Goal: Task Accomplishment & Management: Use online tool/utility

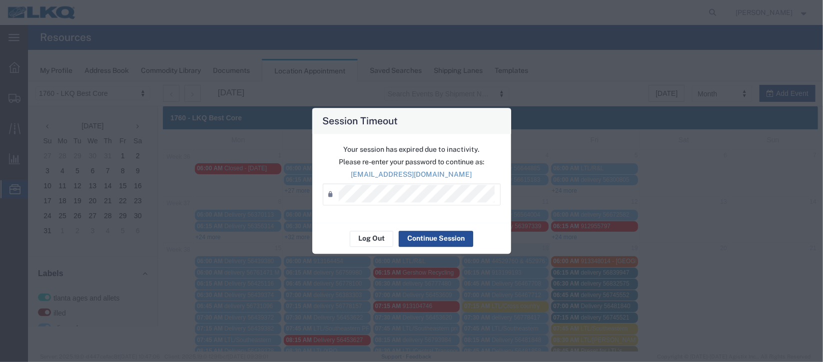
scroll to position [224, 0]
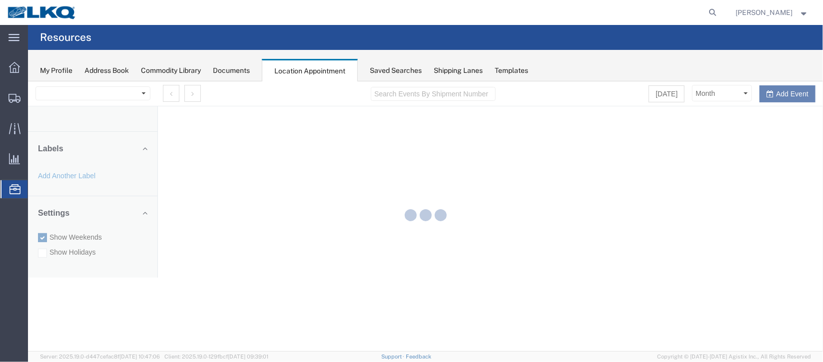
select select "27634"
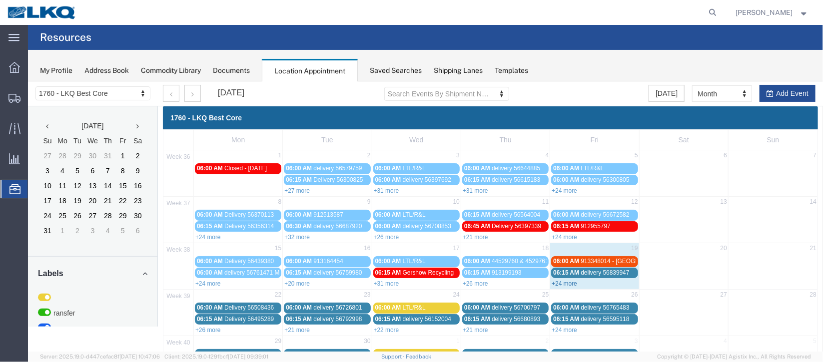
click at [559, 280] on link "+24 more" at bounding box center [563, 283] width 25 height 7
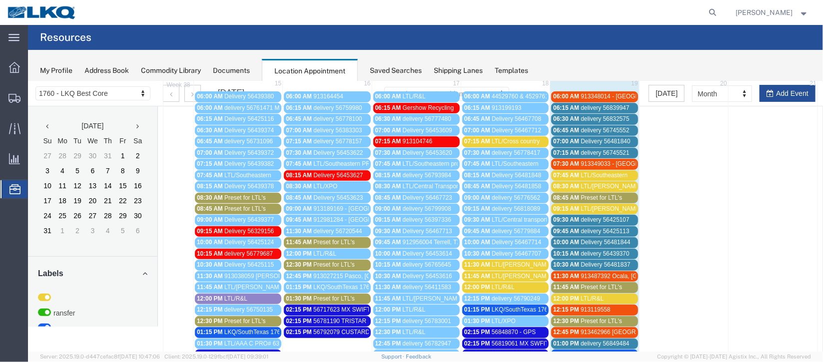
scroll to position [149, 0]
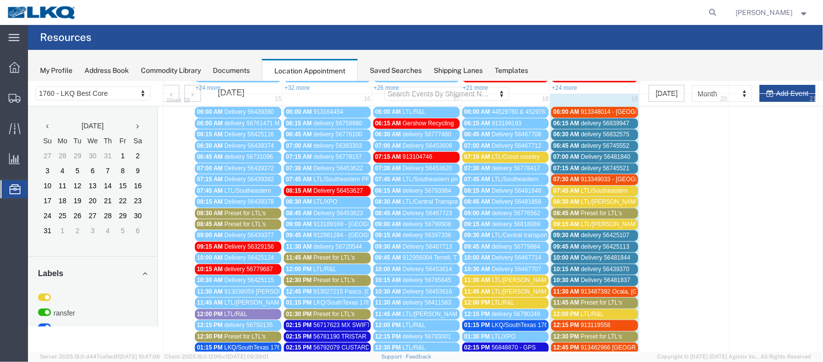
click at [581, 106] on link "06:00 AM 913348014 - Lavonia, GA" at bounding box center [594, 111] width 86 height 10
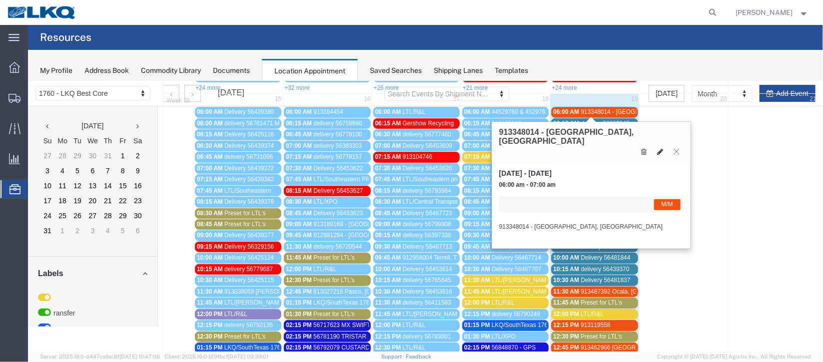
click at [659, 148] on icon at bounding box center [660, 151] width 6 height 7
select select "1"
select select "24"
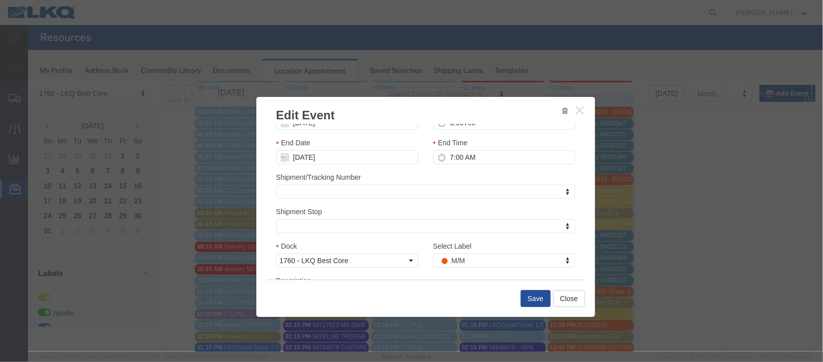
scroll to position [122, 0]
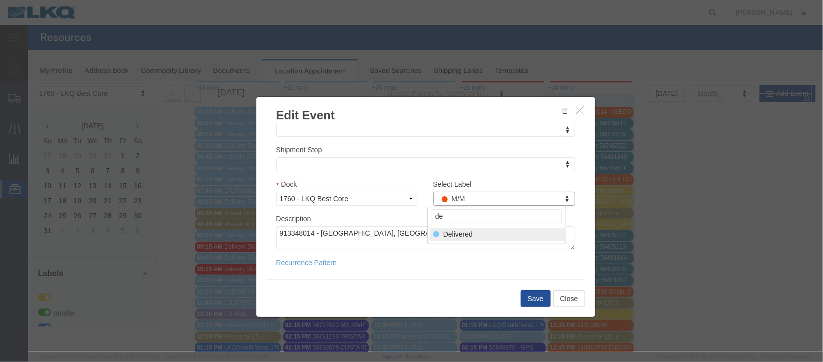
type input "de"
select select "40"
click at [534, 291] on button "Save" at bounding box center [535, 298] width 30 height 17
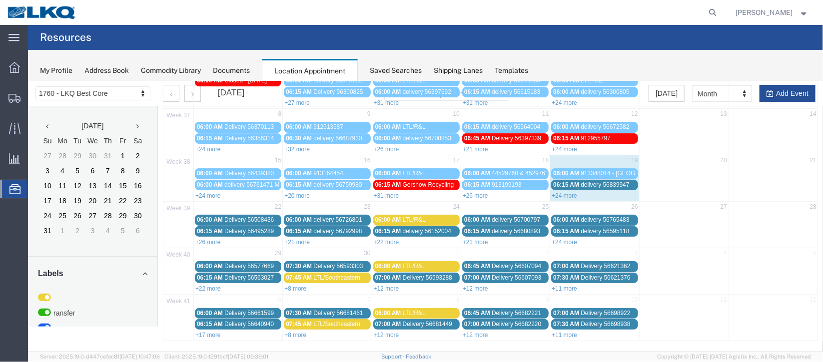
scroll to position [0, 0]
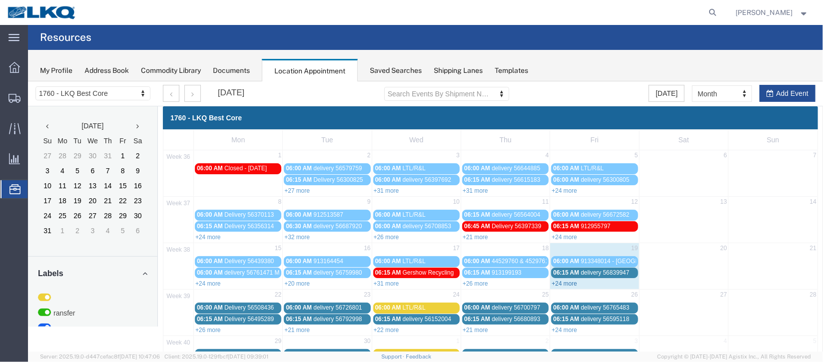
click at [563, 280] on link "+24 more" at bounding box center [563, 283] width 25 height 7
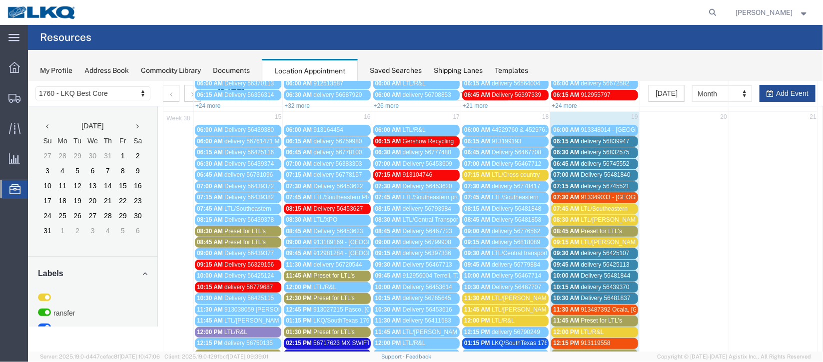
scroll to position [149, 0]
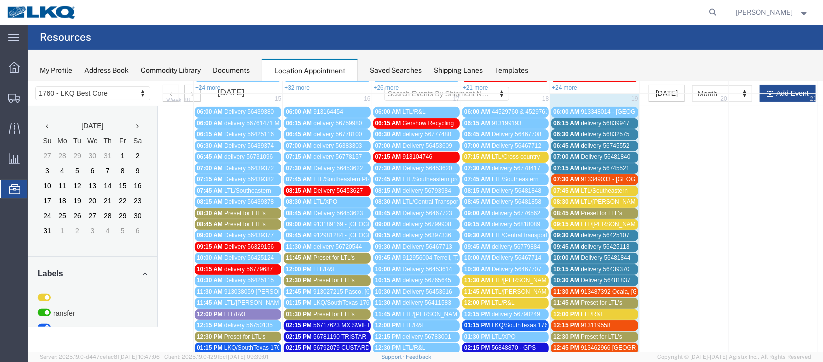
click at [605, 119] on span "delivery 56839947" at bounding box center [604, 122] width 48 height 7
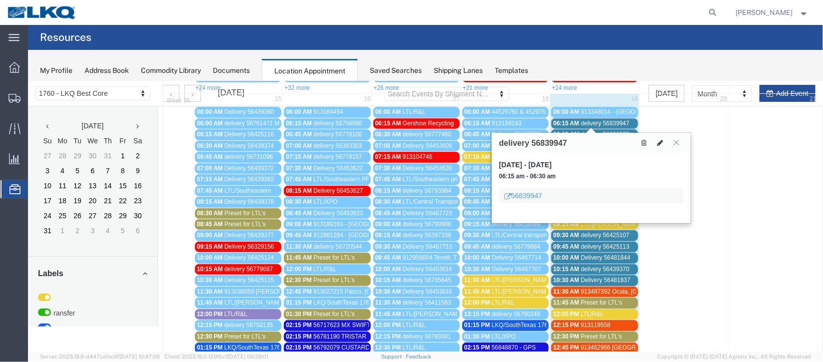
click at [660, 142] on icon at bounding box center [660, 142] width 6 height 7
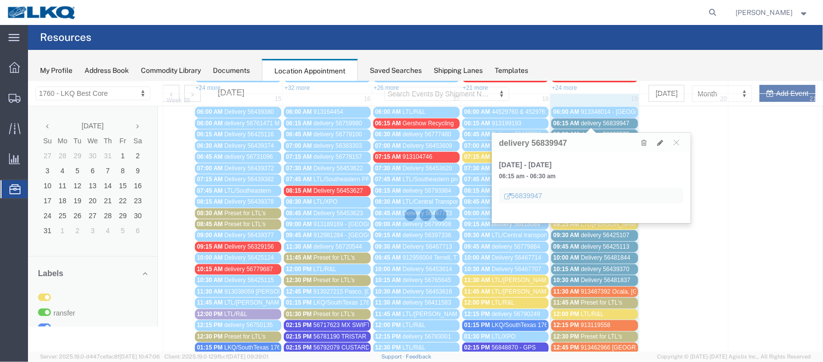
select select "1"
select select
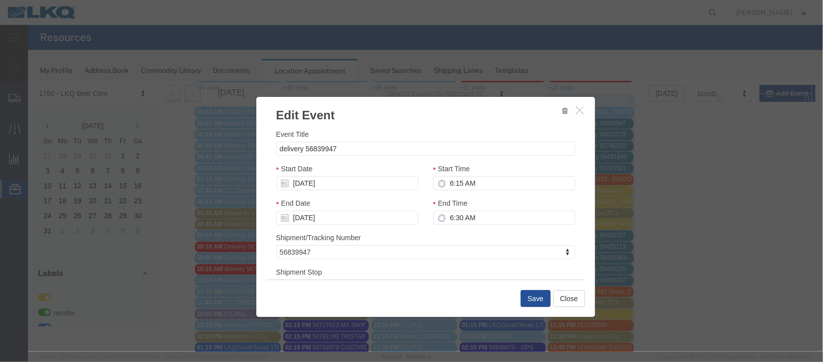
select select
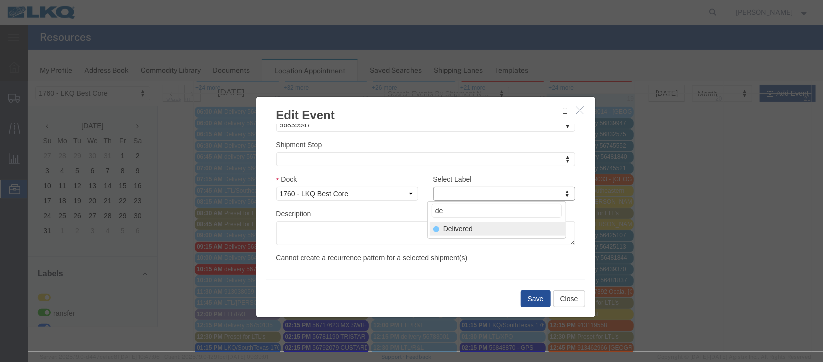
type input "de"
select select "40"
click at [535, 299] on button "Save" at bounding box center [535, 298] width 30 height 17
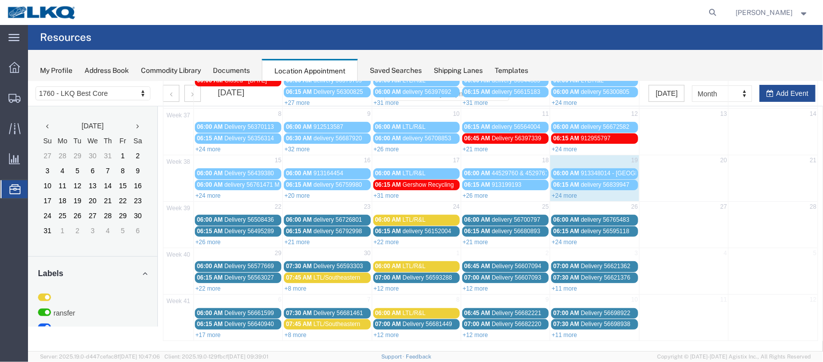
scroll to position [0, 0]
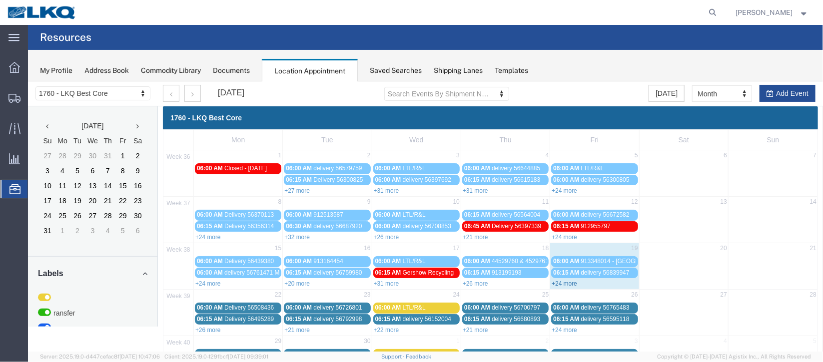
click at [561, 284] on link "+24 more" at bounding box center [563, 283] width 25 height 7
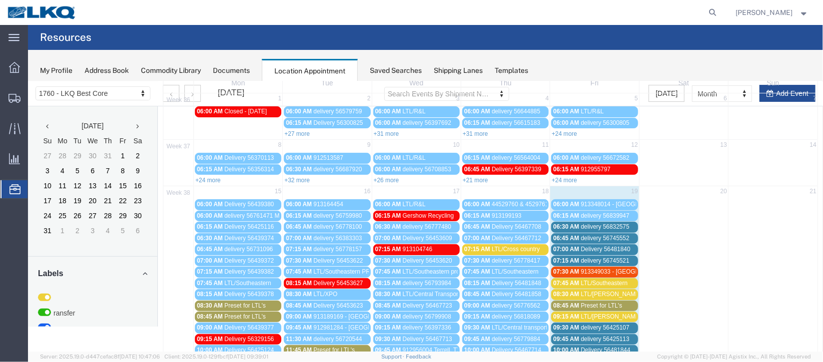
scroll to position [74, 0]
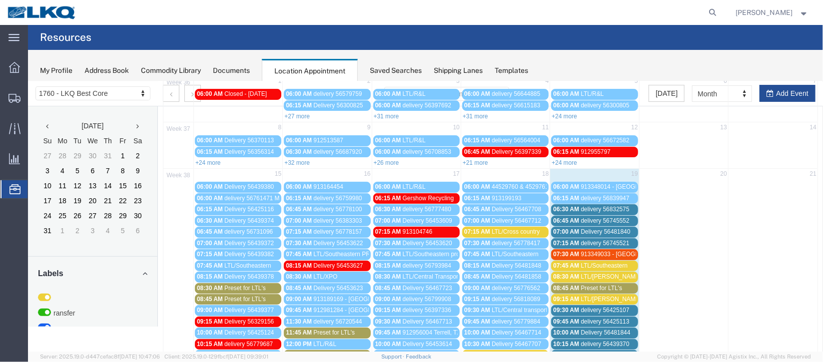
click at [618, 206] on span "delivery 56832575" at bounding box center [604, 208] width 48 height 7
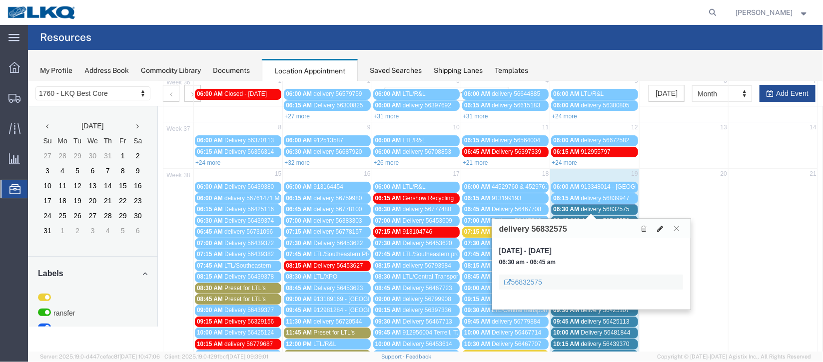
click at [659, 229] on icon at bounding box center [660, 228] width 6 height 7
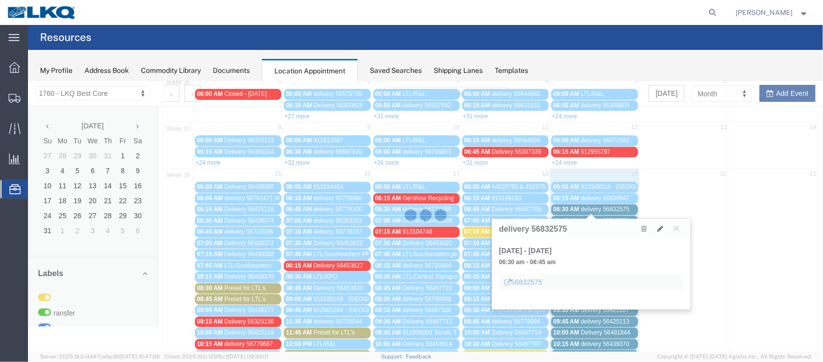
select select "100"
select select "1"
select select
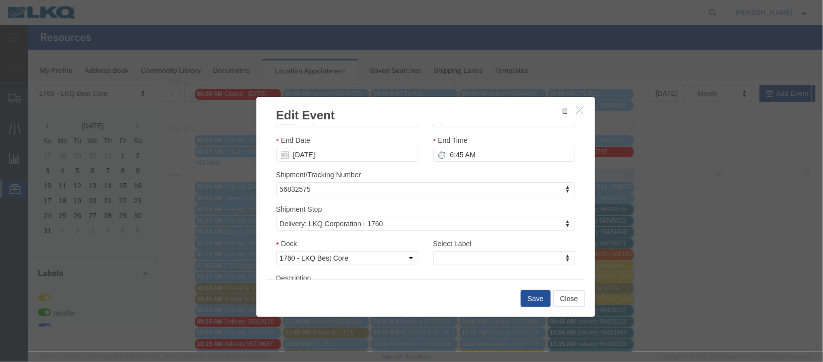
scroll to position [127, 0]
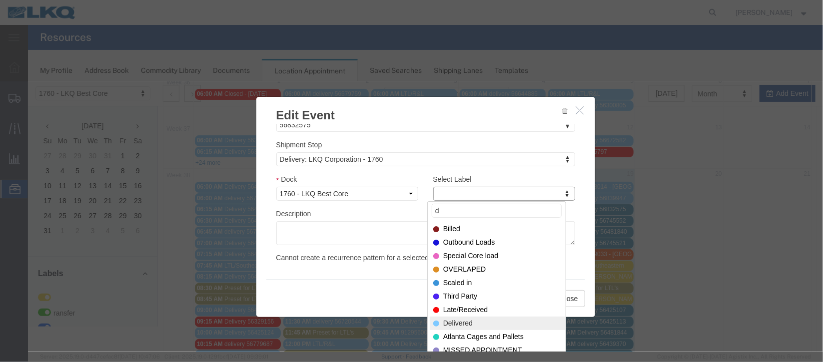
type input "d"
select select "40"
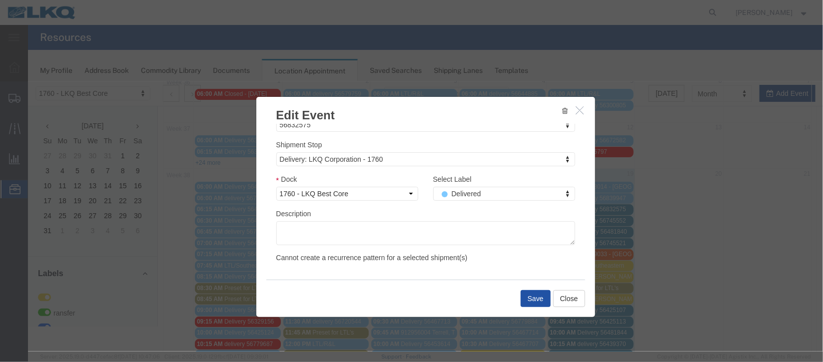
click at [544, 295] on button "Save" at bounding box center [535, 298] width 30 height 17
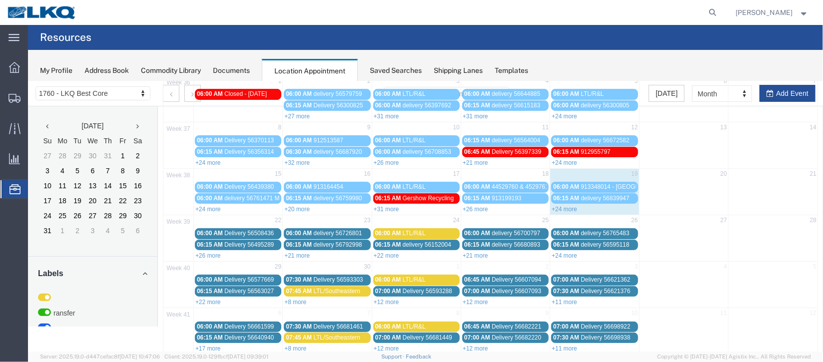
scroll to position [0, 0]
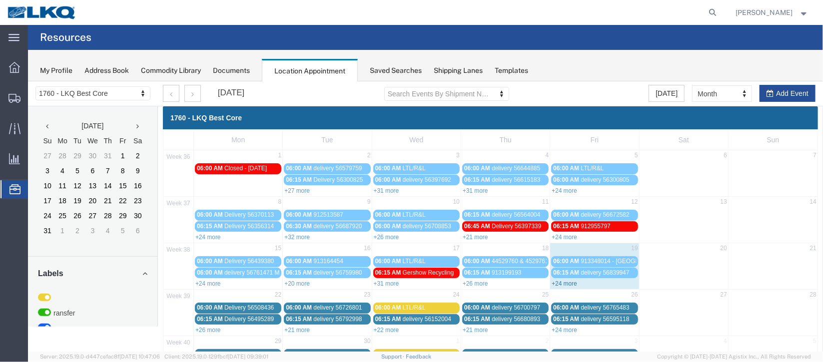
click at [562, 280] on link "+24 more" at bounding box center [563, 283] width 25 height 7
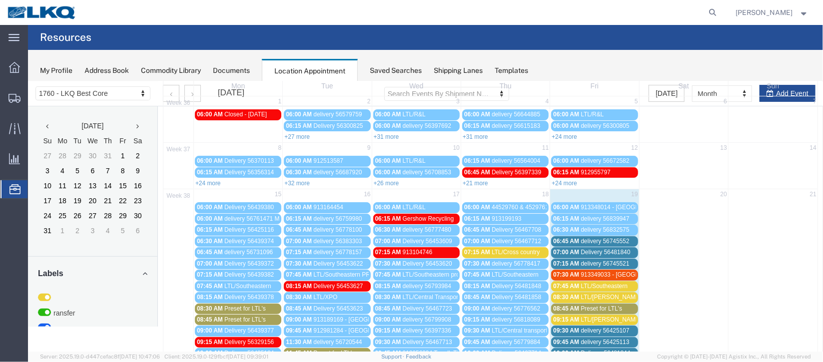
scroll to position [74, 0]
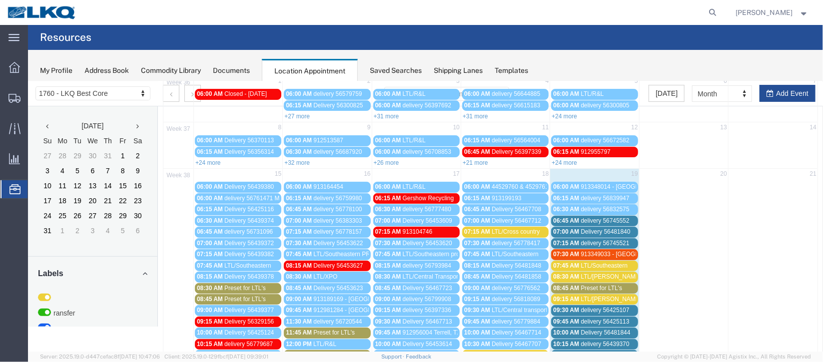
click at [618, 228] on span "Delivery 56481840" at bounding box center [604, 231] width 49 height 7
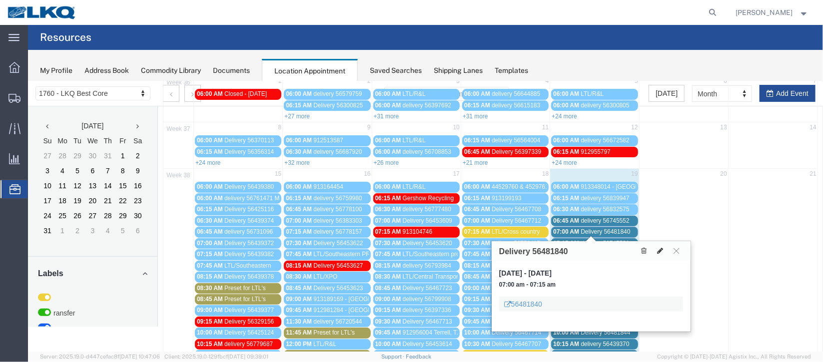
click at [661, 245] on button at bounding box center [660, 250] width 14 height 10
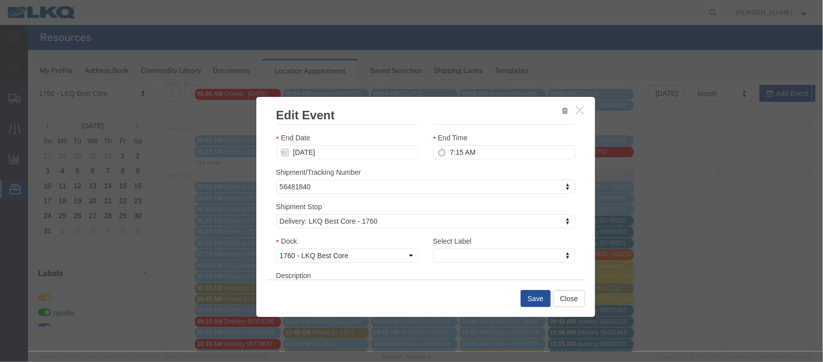
scroll to position [127, 0]
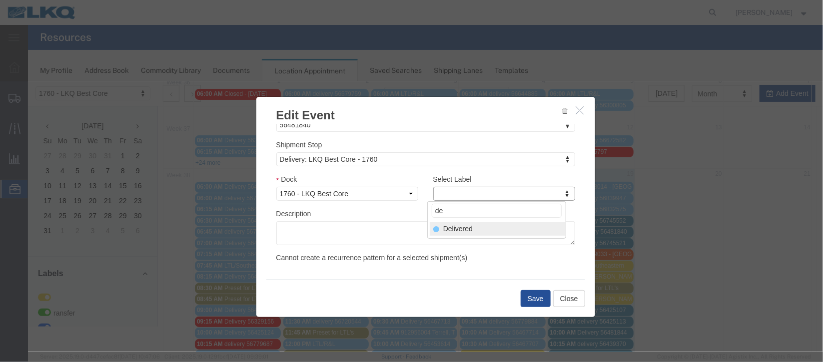
type input "de"
select select "40"
click at [533, 302] on button "Save" at bounding box center [535, 298] width 30 height 17
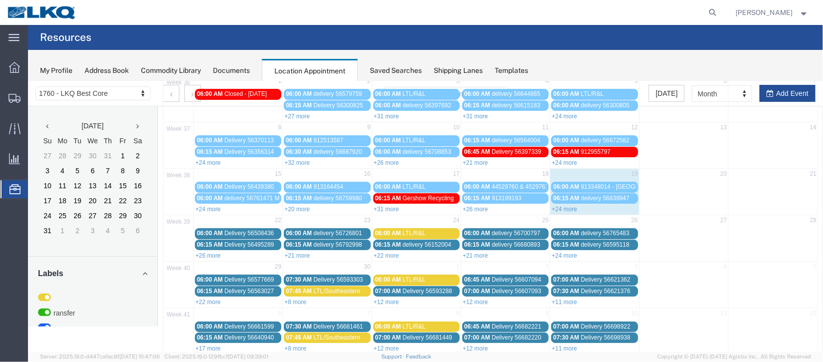
scroll to position [0, 0]
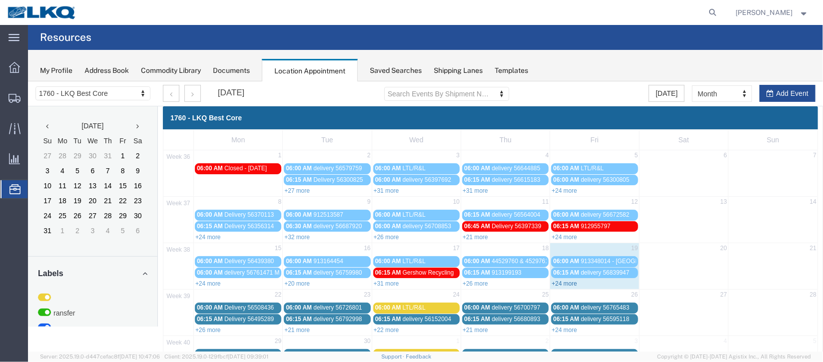
click at [561, 282] on link "+24 more" at bounding box center [563, 283] width 25 height 7
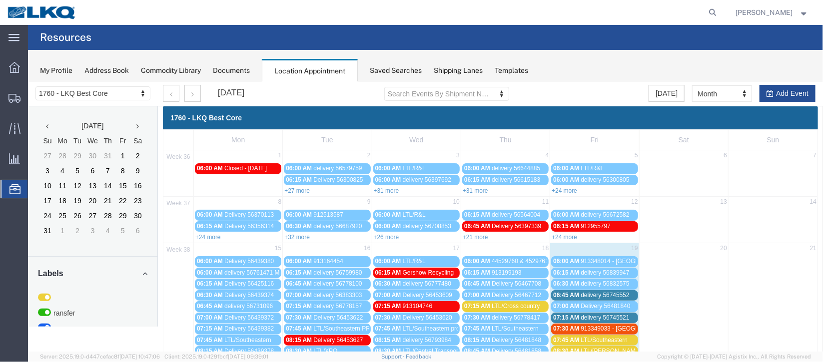
scroll to position [149, 0]
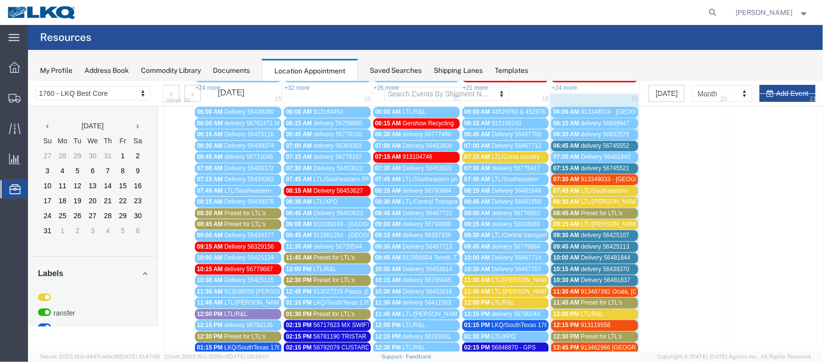
click at [594, 142] on span "delivery 56745552" at bounding box center [604, 145] width 48 height 7
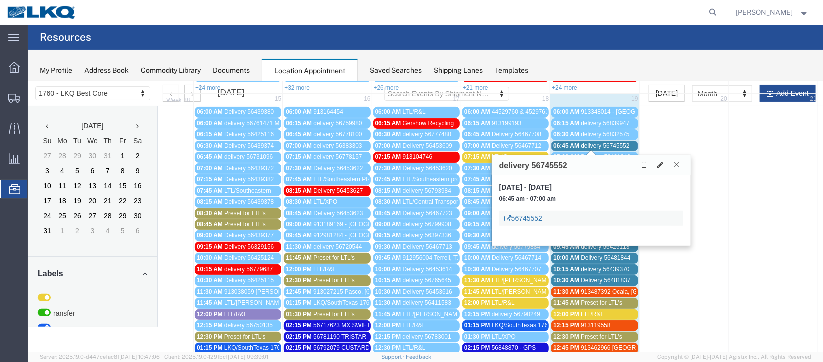
click at [534, 217] on link "56745552" at bounding box center [523, 218] width 38 height 10
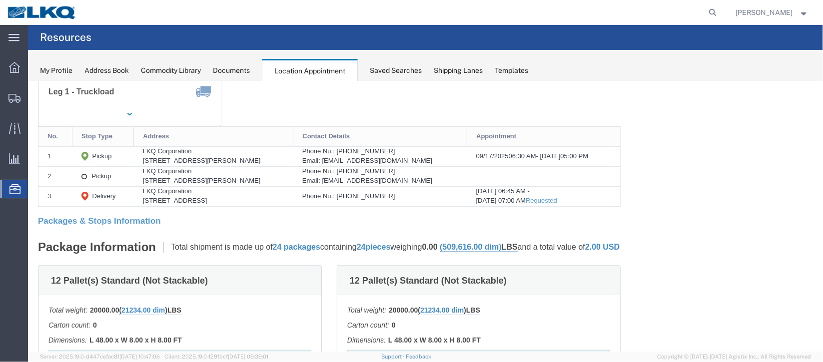
scroll to position [0, 0]
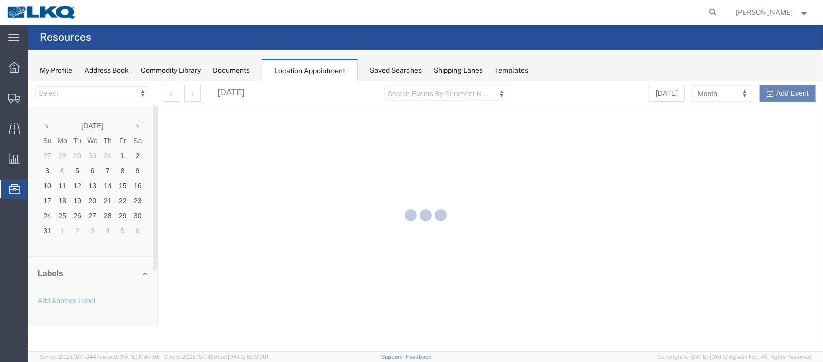
select select "27634"
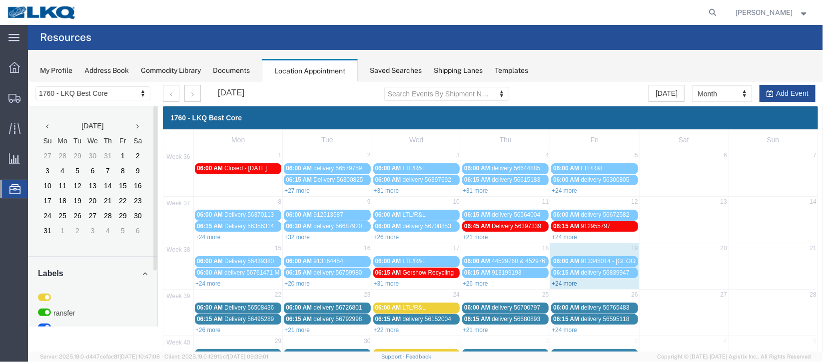
click at [561, 280] on link "+24 more" at bounding box center [563, 283] width 25 height 7
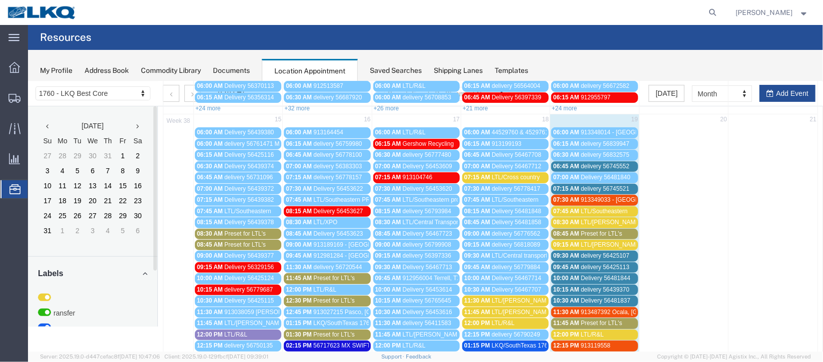
scroll to position [149, 0]
